Goal: Information Seeking & Learning: Learn about a topic

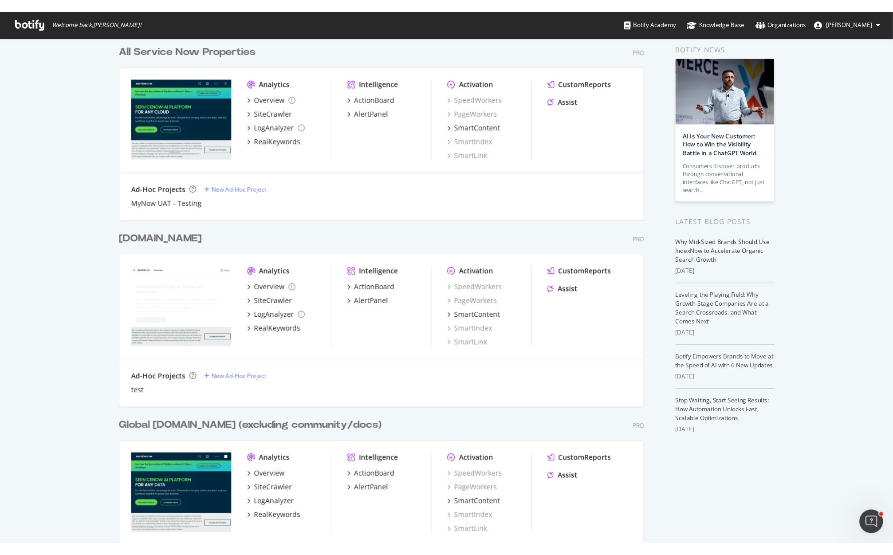
scroll to position [38, 0]
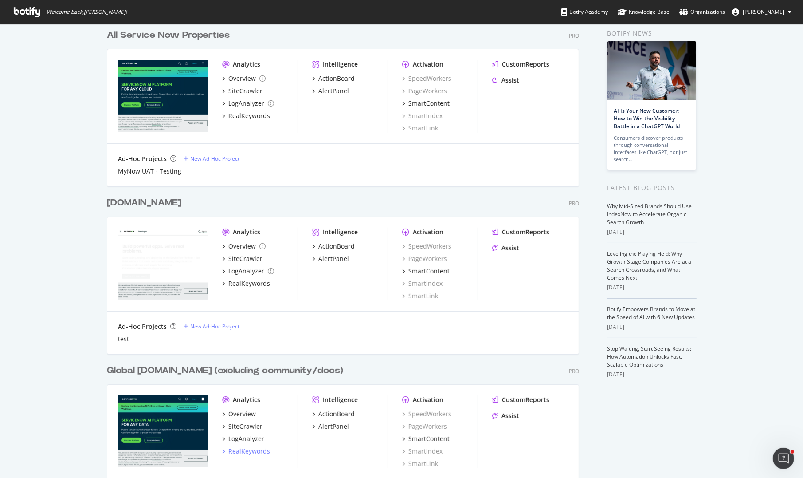
click at [237, 452] on div "RealKeywords" at bounding box center [249, 451] width 42 height 9
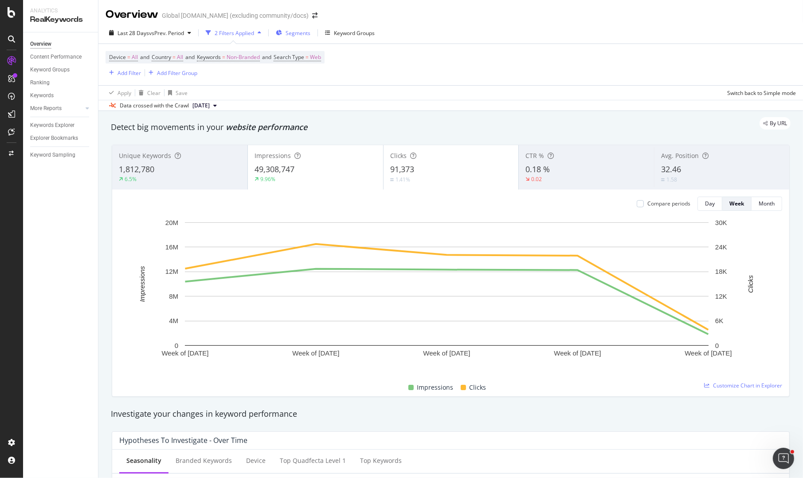
click at [301, 31] on span "Segments" at bounding box center [298, 33] width 25 height 8
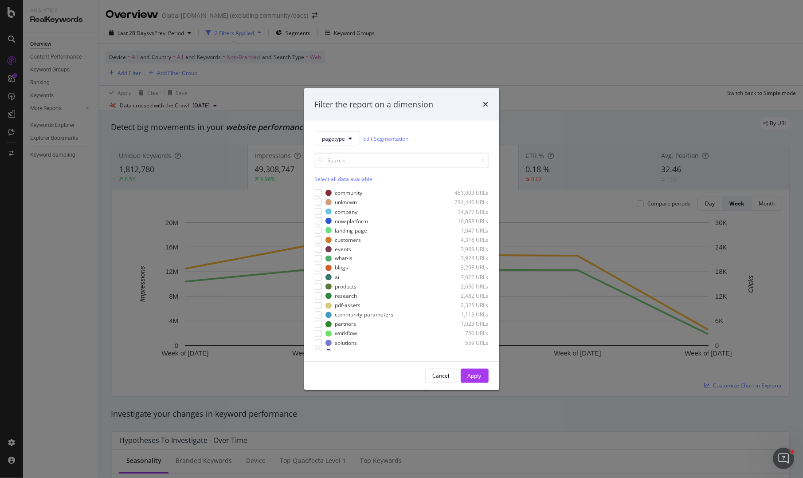
drag, startPoint x: 576, startPoint y: 70, endPoint x: 585, endPoint y: 72, distance: 9.1
click at [585, 72] on div "Filter the report on a dimension pagetype Edit Segmentation Select all data ava…" at bounding box center [401, 239] width 803 height 478
